Goal: Browse casually

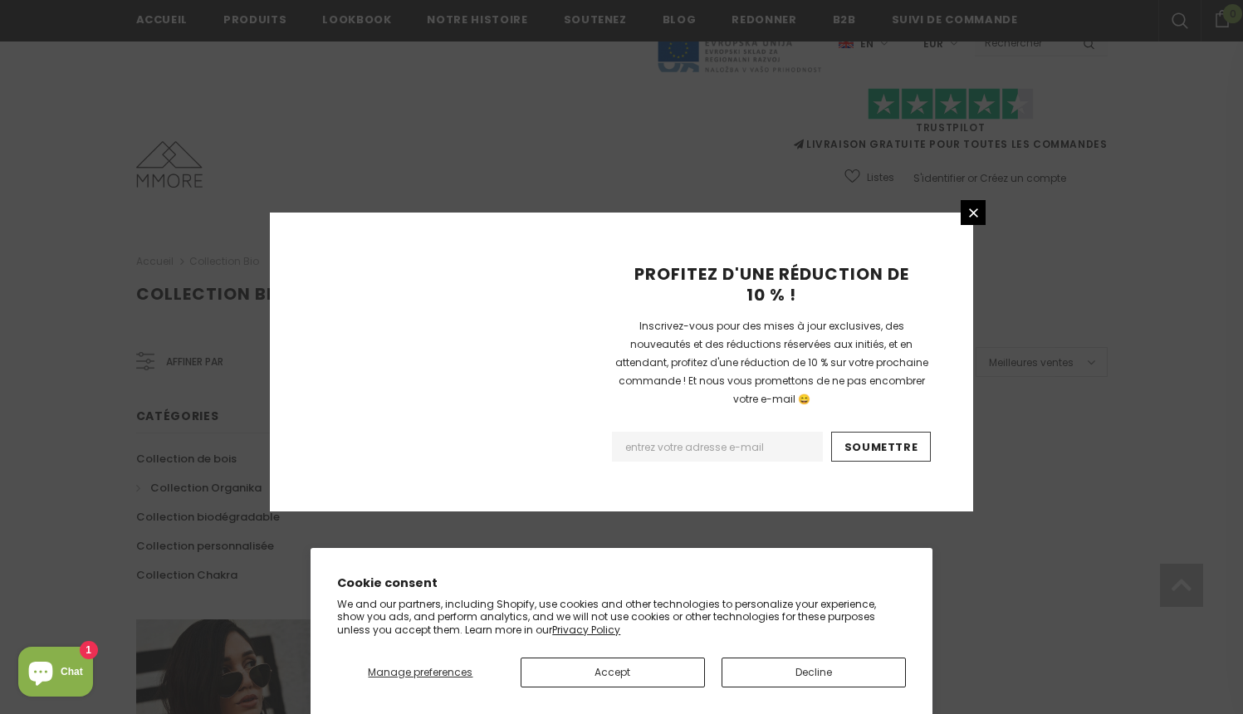
scroll to position [1028, 0]
